Goal: Task Accomplishment & Management: Complete application form

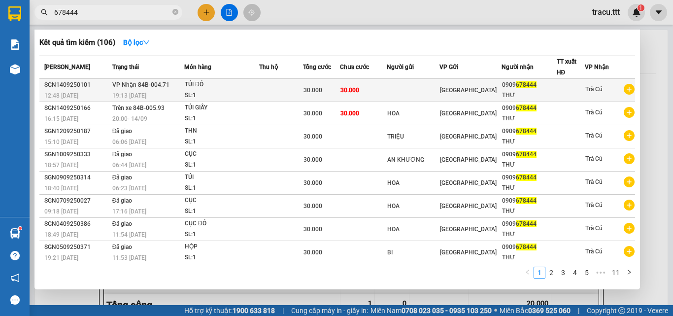
type input "678444"
click at [452, 98] on td "[GEOGRAPHIC_DATA]" at bounding box center [470, 90] width 62 height 23
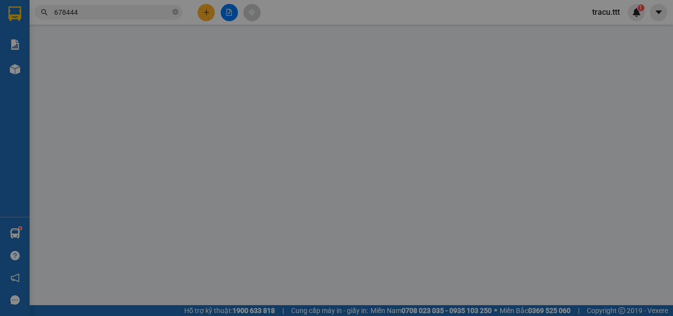
type input "0909678444"
type input "THƯ"
type input "30.000"
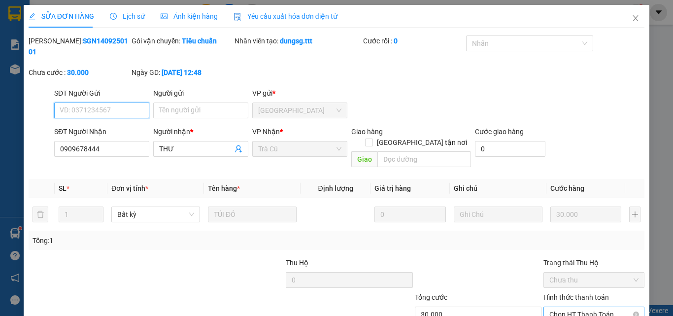
scroll to position [51, 0]
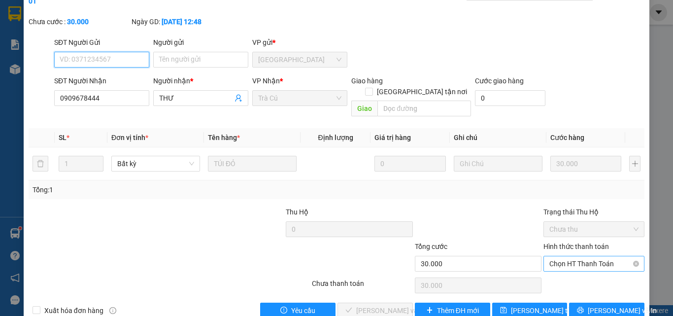
click at [556, 256] on span "Chọn HT Thanh Toán" at bounding box center [593, 263] width 89 height 15
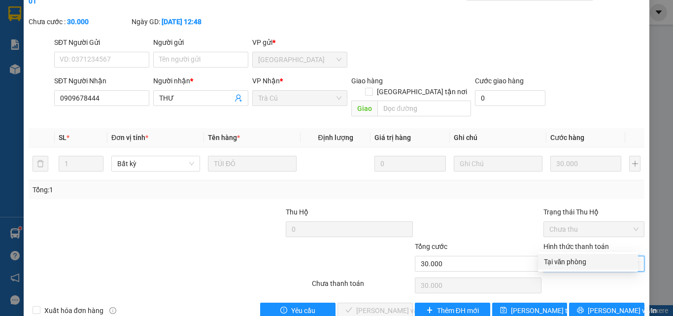
click at [554, 261] on div "Tại văn phòng" at bounding box center [588, 261] width 88 height 11
type input "0"
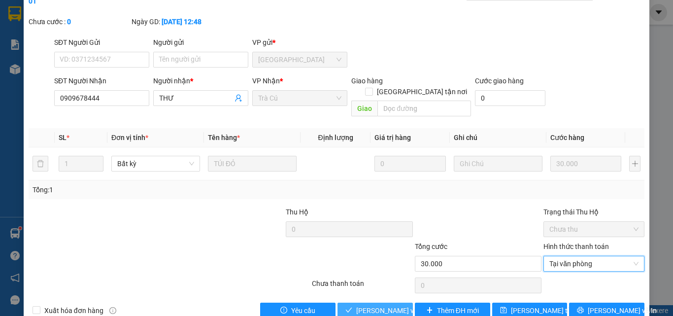
click at [383, 305] on span "[PERSON_NAME] và Giao hàng" at bounding box center [403, 310] width 95 height 11
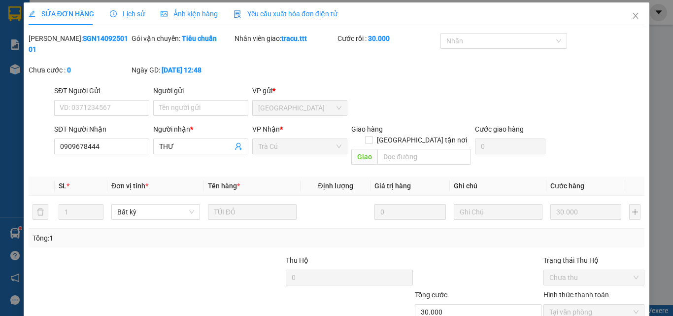
scroll to position [0, 0]
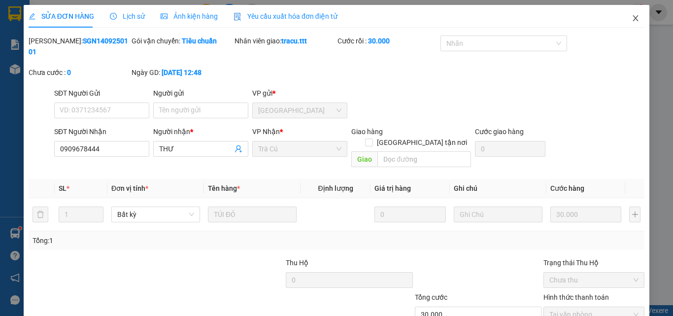
click at [631, 20] on icon "close" at bounding box center [635, 18] width 8 height 8
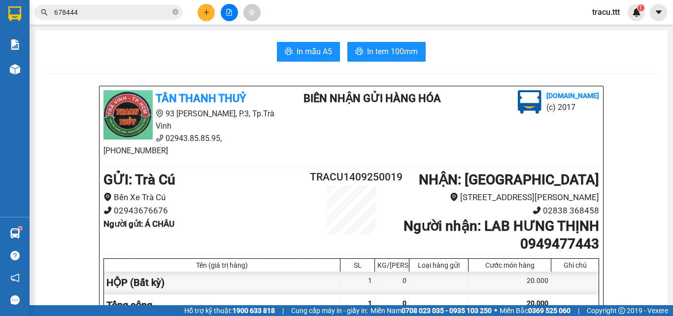
click at [208, 21] on div "Kết quả tìm kiếm ( 106 ) Bộ lọc Mã ĐH Trạng thái Món hàng Thu hộ Tổng cước Chưa…" at bounding box center [336, 12] width 673 height 25
click at [208, 21] on button at bounding box center [205, 12] width 17 height 17
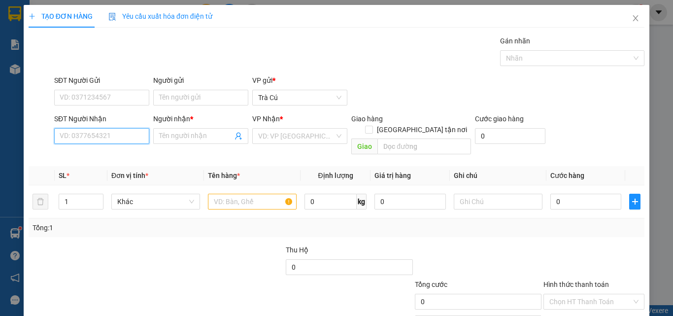
click at [87, 140] on input "SĐT Người Nhận" at bounding box center [101, 136] width 95 height 16
type input "0818888878"
click at [124, 159] on div "0818888878 - CƯỜNG" at bounding box center [101, 155] width 82 height 11
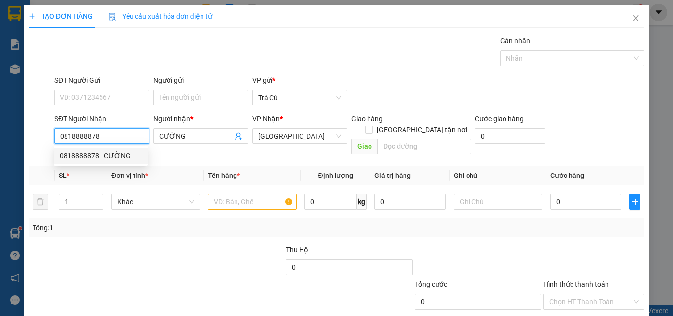
type input "CƯỜNG"
type input "0818888878"
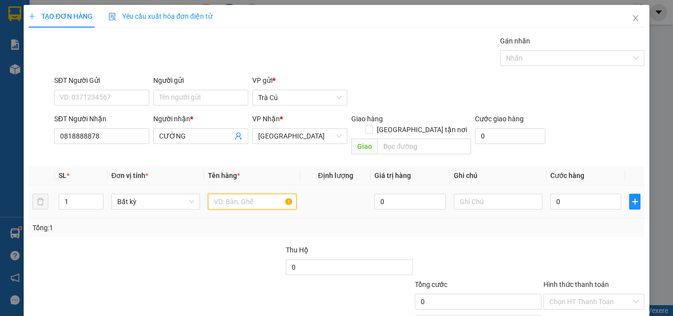
click at [240, 194] on input "text" at bounding box center [252, 202] width 89 height 16
type input "HỘP"
click at [594, 195] on input "0" at bounding box center [585, 202] width 71 height 16
type input "2"
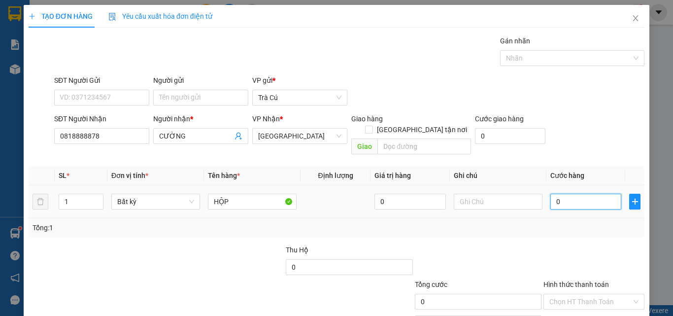
type input "2"
type input "20"
click at [587, 294] on input "Hình thức thanh toán" at bounding box center [590, 301] width 82 height 15
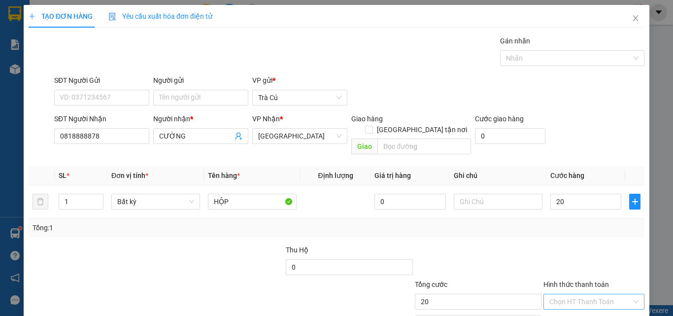
type input "20.000"
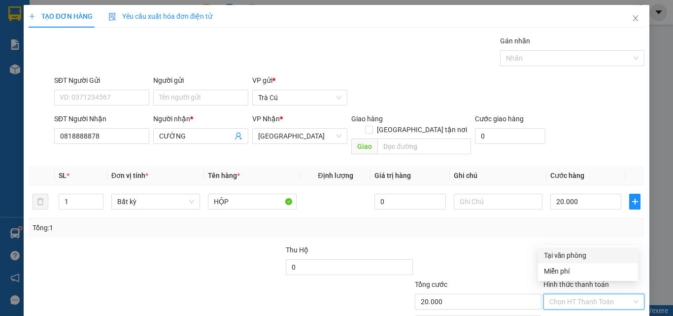
click at [579, 250] on div "Tại văn phòng" at bounding box center [588, 255] width 88 height 11
type input "0"
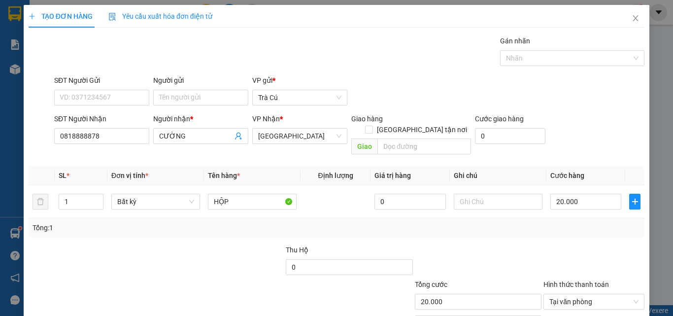
scroll to position [49, 0]
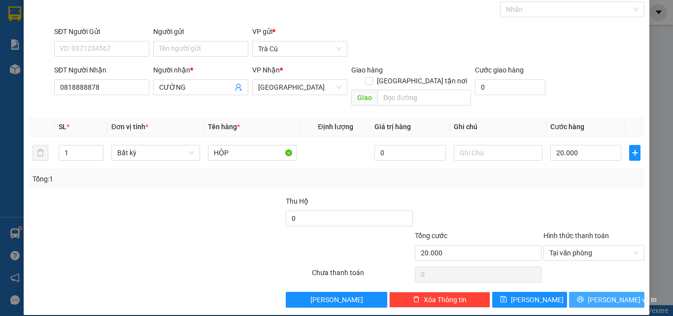
click at [593, 294] on span "[PERSON_NAME] và In" at bounding box center [621, 299] width 69 height 11
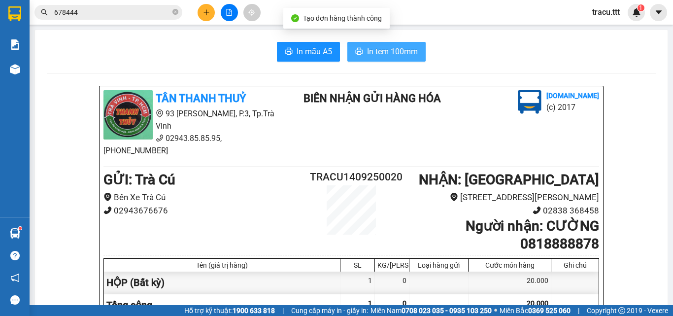
click at [387, 59] on button "In tem 100mm" at bounding box center [386, 52] width 78 height 20
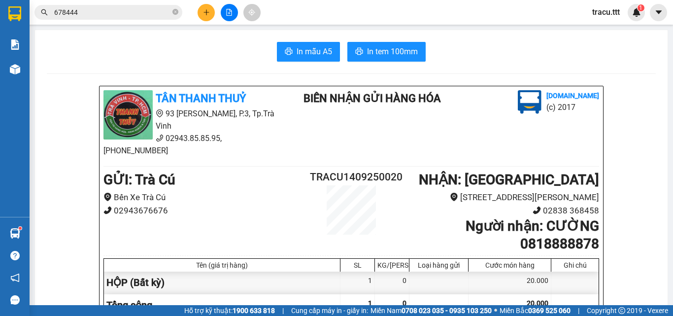
click at [208, 13] on icon "plus" at bounding box center [206, 12] width 7 height 7
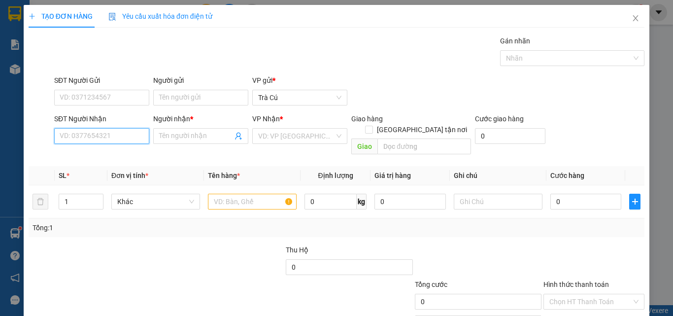
click at [112, 137] on input "SĐT Người Nhận" at bounding box center [101, 136] width 95 height 16
type input "0984678678"
click at [108, 159] on div "0984678678 - KIÊM" at bounding box center [101, 155] width 82 height 11
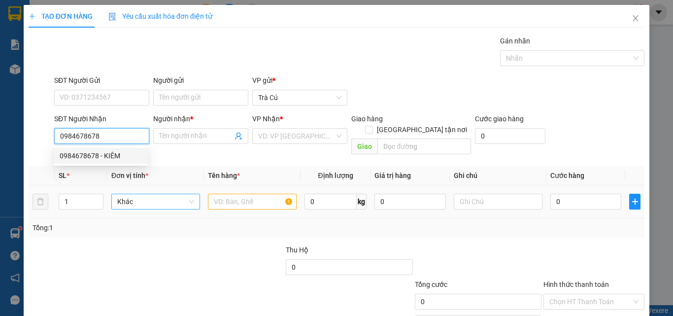
type input "KIÊM"
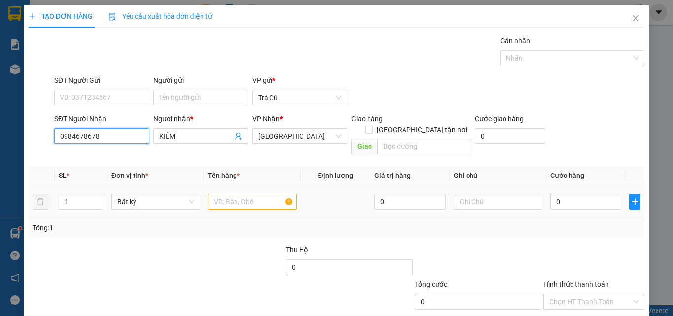
type input "0984678678"
click at [226, 195] on input "text" at bounding box center [252, 202] width 89 height 16
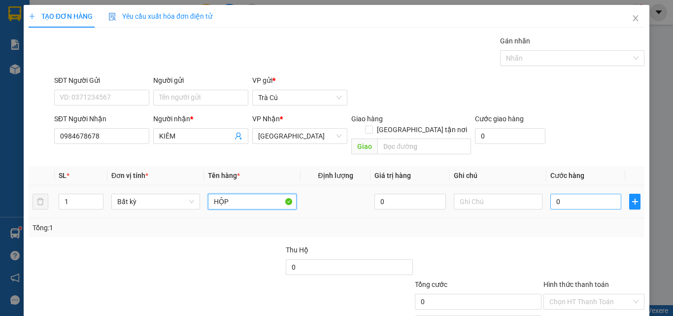
type input "HỘP"
click at [588, 194] on input "0" at bounding box center [585, 202] width 71 height 16
type input "2"
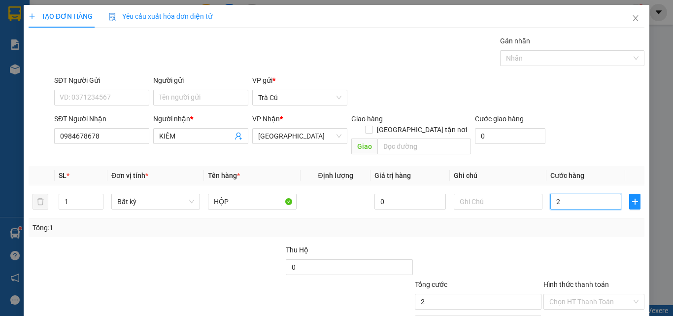
type input "20"
click at [589, 293] on div "Chọn HT Thanh Toán" at bounding box center [593, 301] width 101 height 16
type input "20.000"
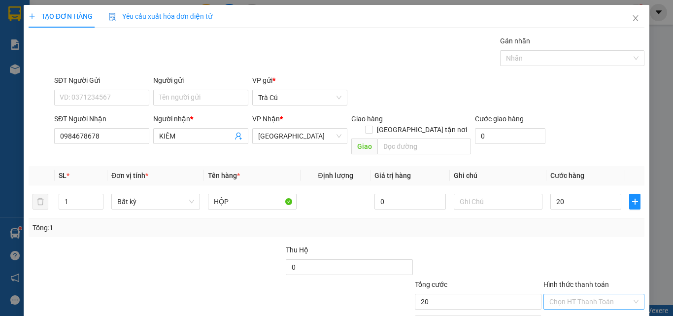
type input "20.000"
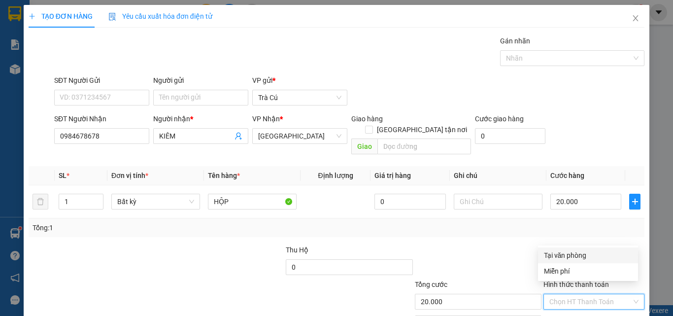
click at [591, 259] on div "Tại văn phòng" at bounding box center [588, 255] width 88 height 11
type input "0"
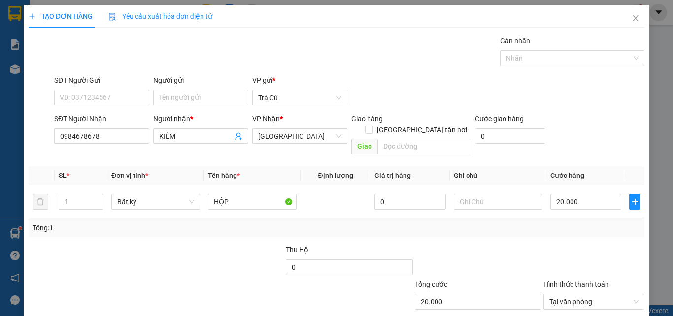
scroll to position [42, 0]
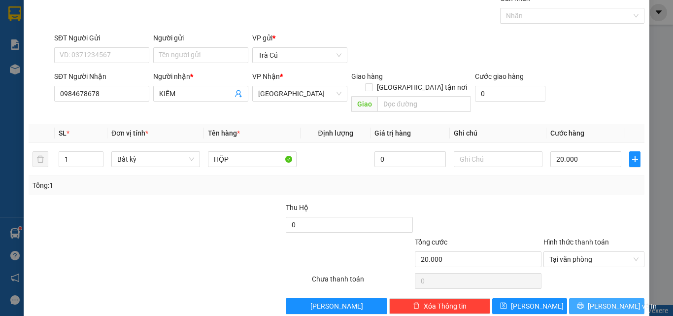
click at [616, 300] on span "[PERSON_NAME] và In" at bounding box center [621, 305] width 69 height 11
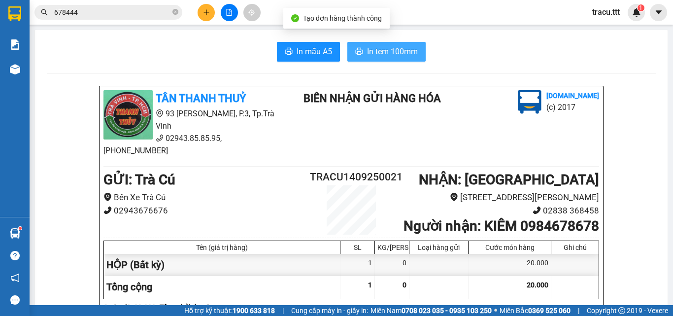
click at [389, 57] on span "In tem 100mm" at bounding box center [392, 51] width 51 height 12
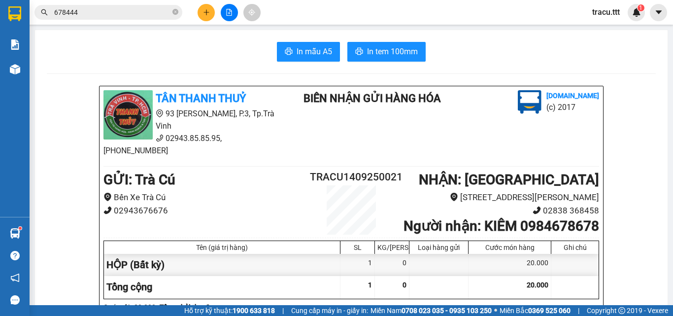
click at [175, 12] on icon "close-circle" at bounding box center [175, 12] width 6 height 6
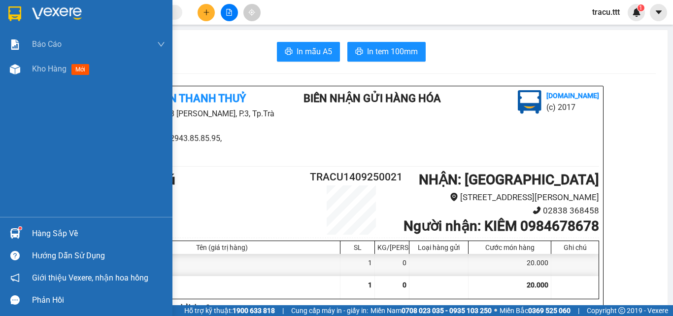
click at [20, 16] on img at bounding box center [14, 13] width 13 height 15
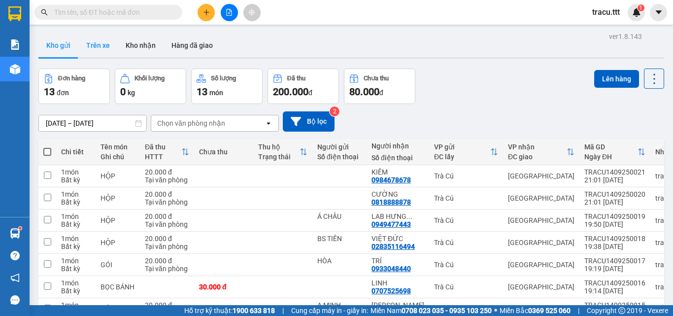
click at [101, 55] on button "Trên xe" at bounding box center [97, 45] width 39 height 24
